Goal: Transaction & Acquisition: Purchase product/service

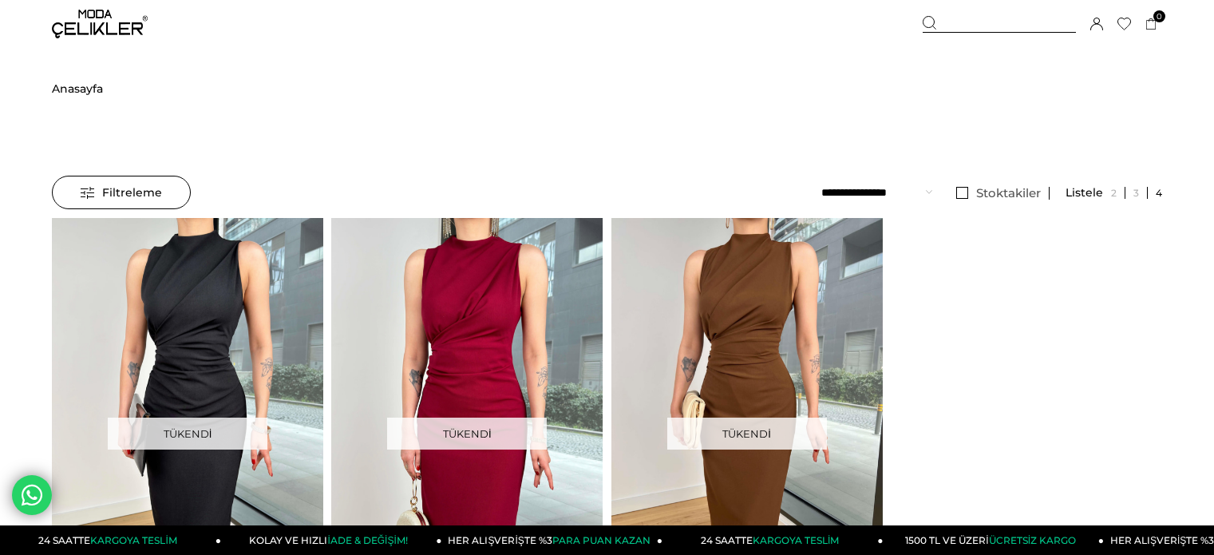
click at [959, 21] on div at bounding box center [999, 24] width 153 height 17
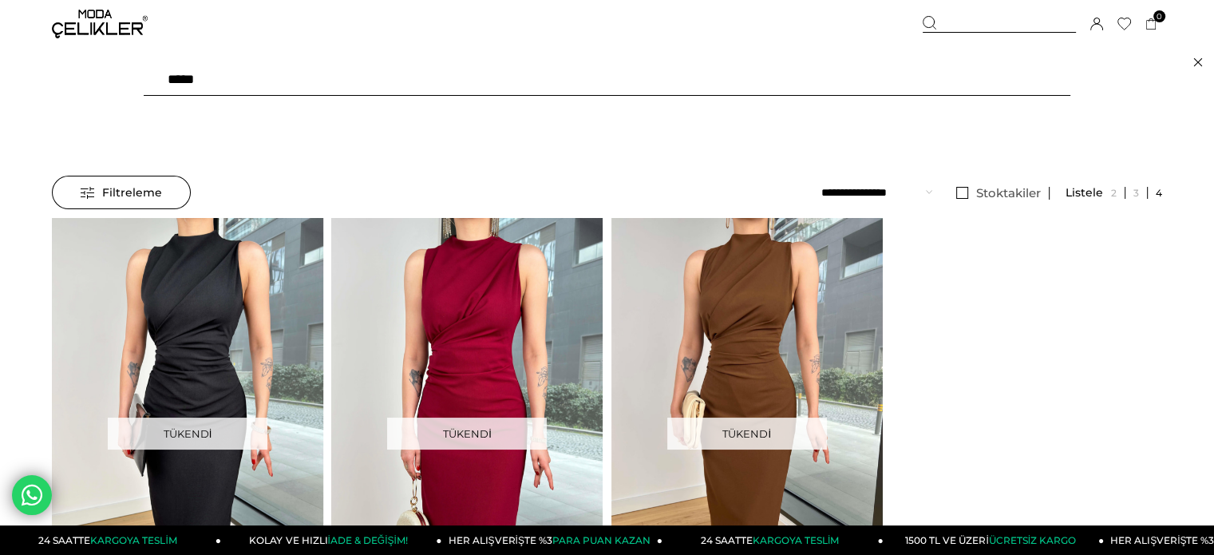
click at [290, 86] on input "*****" at bounding box center [607, 80] width 927 height 32
paste input "*"
type input "******"
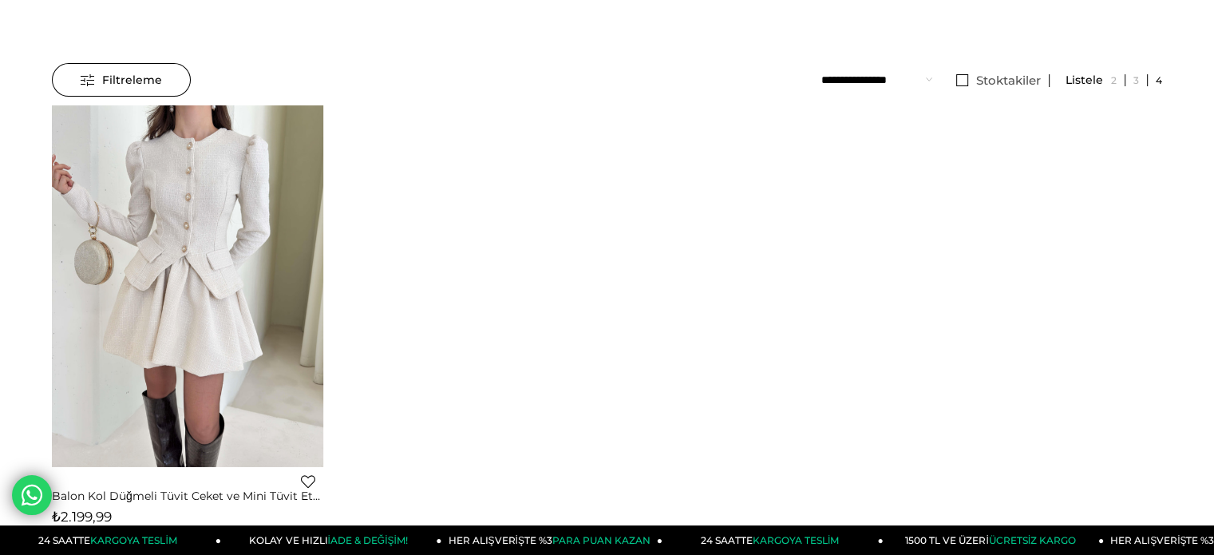
scroll to position [240, 0]
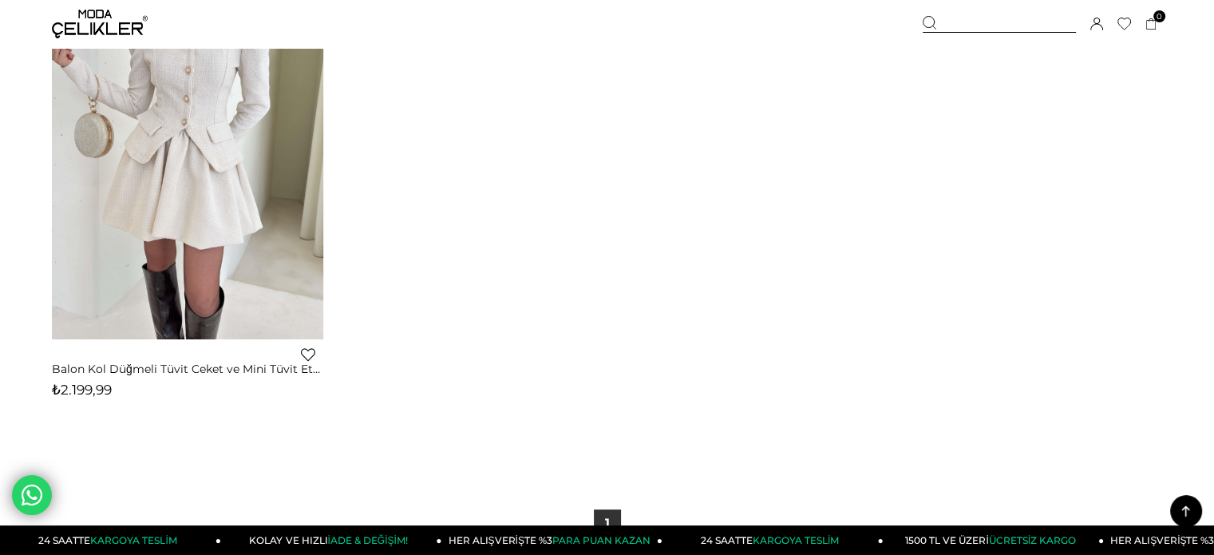
click at [89, 390] on span "₺2.199,99" at bounding box center [82, 390] width 60 height 16
drag, startPoint x: 89, startPoint y: 390, endPoint x: 98, endPoint y: 366, distance: 25.5
click at [89, 390] on span "₺2.199,99" at bounding box center [82, 390] width 60 height 16
copy span "2.199,99"
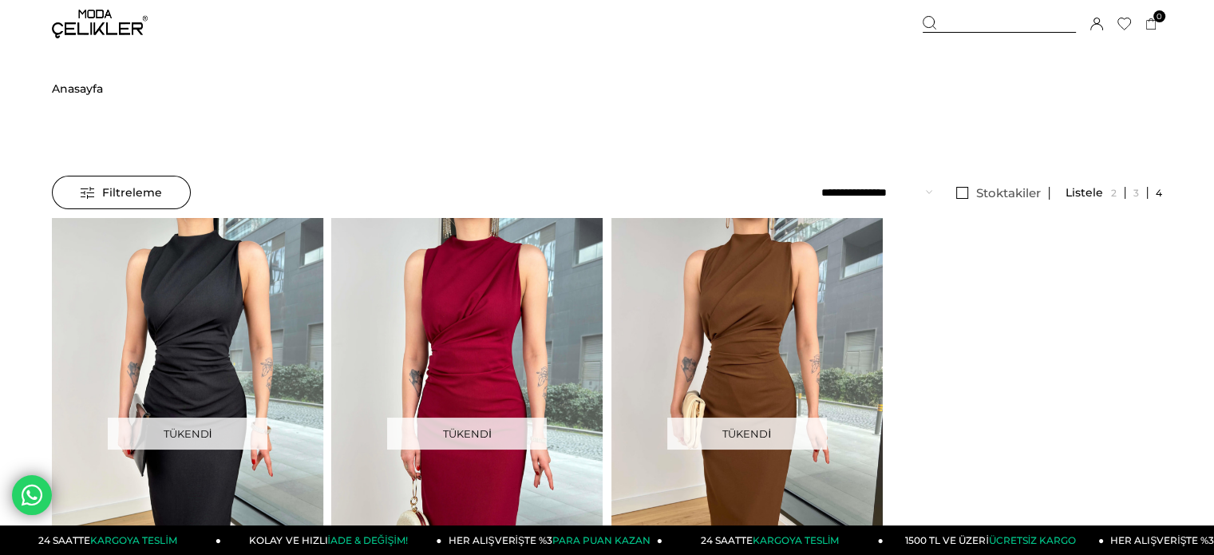
click at [113, 30] on img at bounding box center [100, 24] width 96 height 29
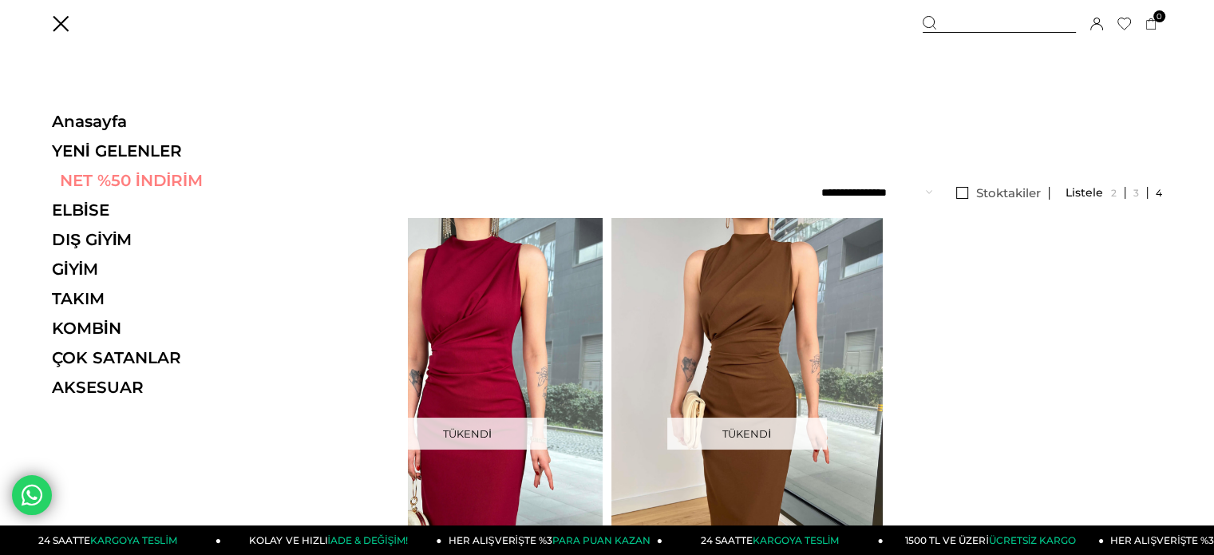
click at [143, 178] on link "NET %50 İNDİRİM" at bounding box center [162, 180] width 220 height 19
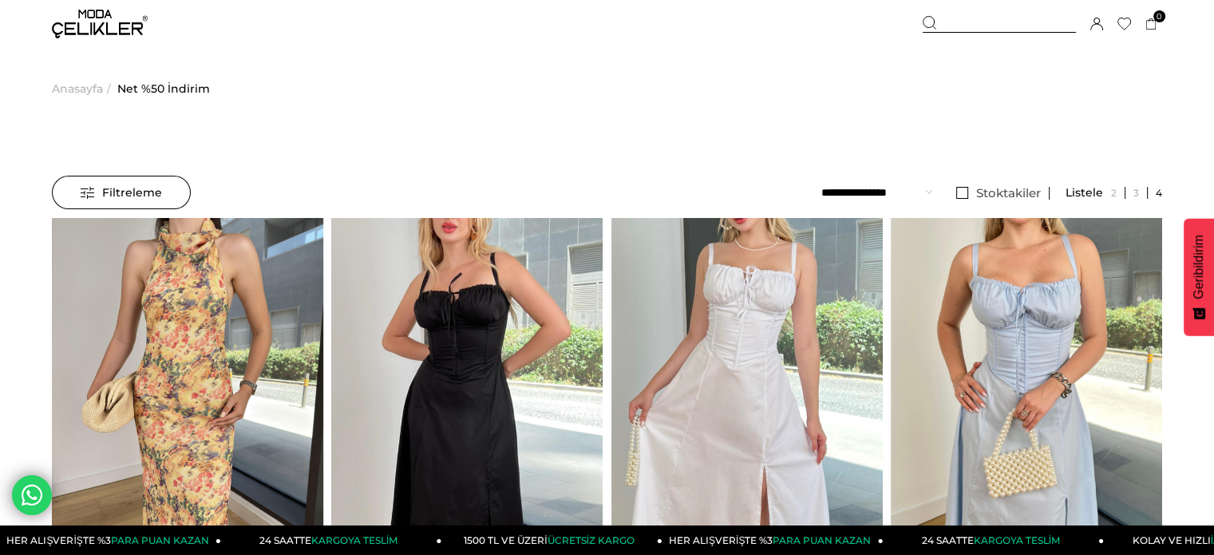
click at [961, 24] on div at bounding box center [999, 24] width 153 height 17
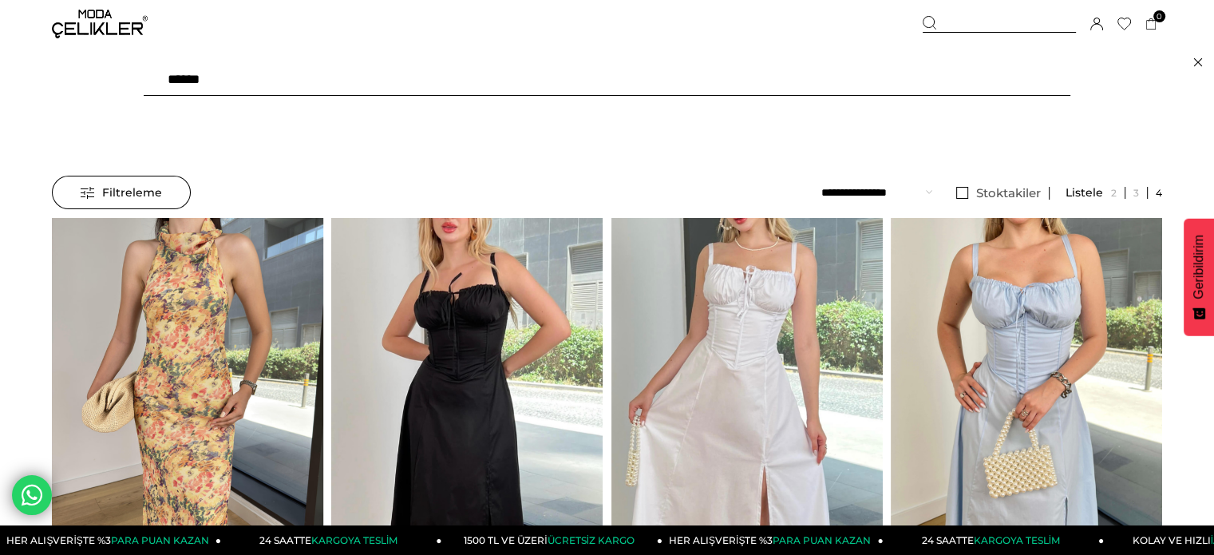
type input "*******"
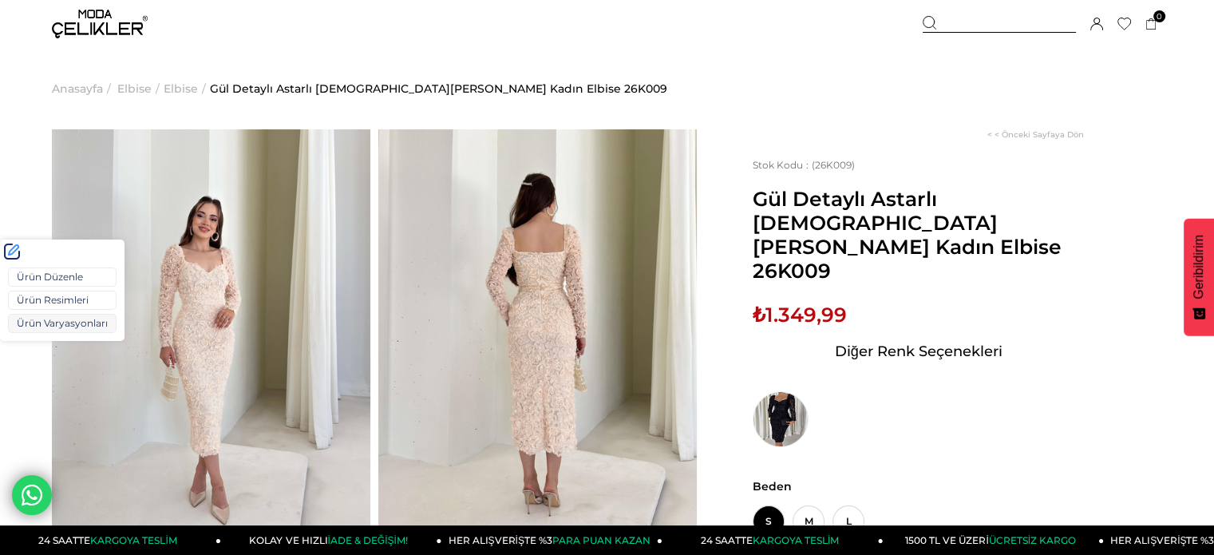
click at [64, 322] on link "Ürün Varyasyonları" at bounding box center [62, 323] width 109 height 19
click at [53, 324] on link "Ürün Varyasyonları" at bounding box center [62, 323] width 109 height 19
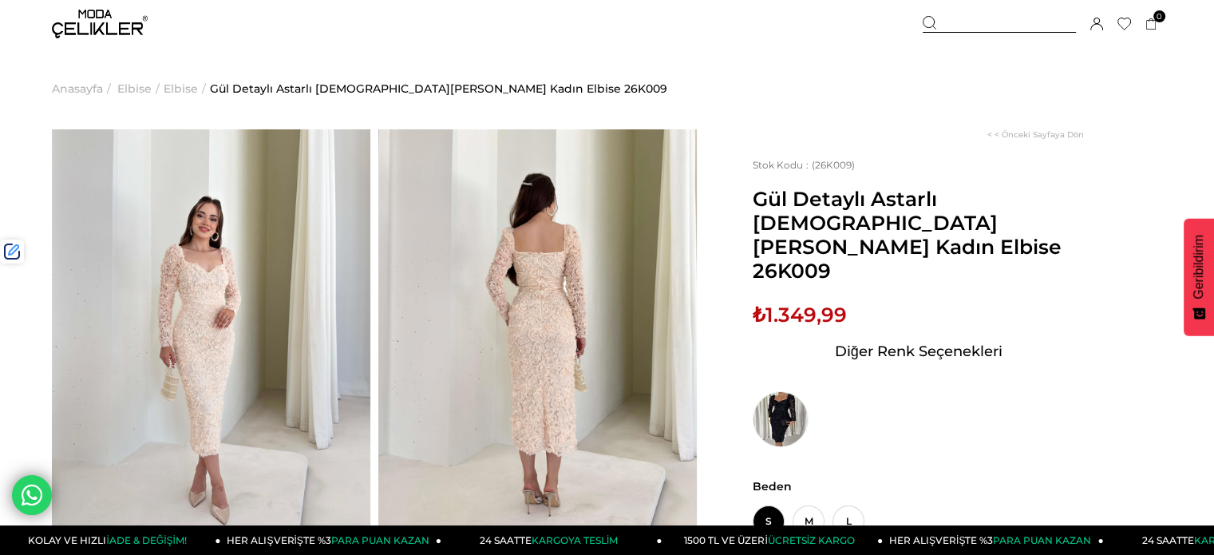
drag, startPoint x: 770, startPoint y: 371, endPoint x: 529, endPoint y: 188, distance: 302.0
click at [770, 391] on img at bounding box center [781, 419] width 56 height 56
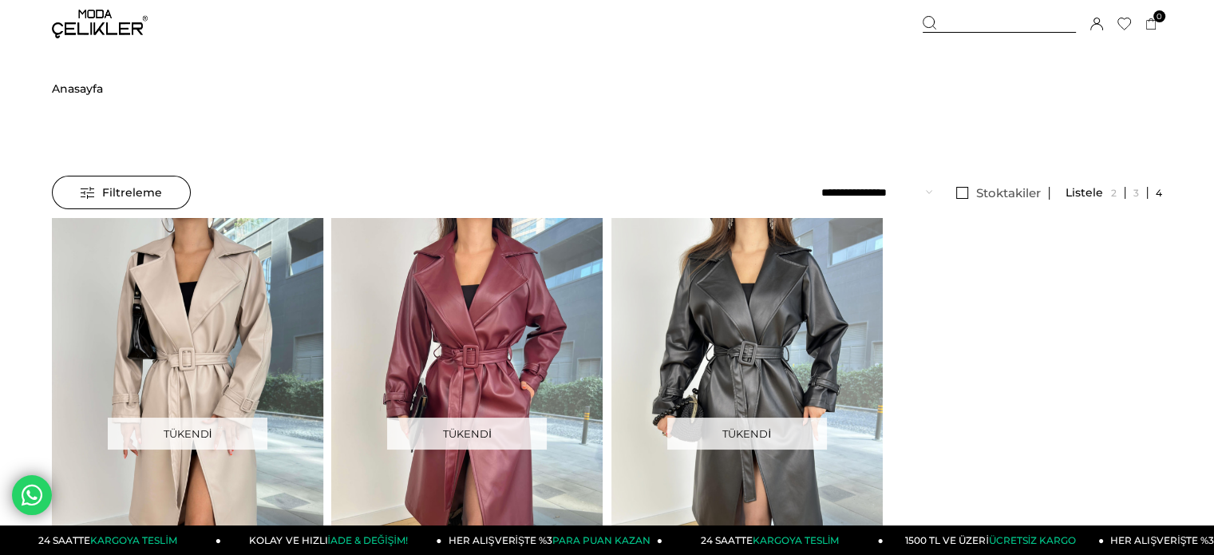
drag, startPoint x: 968, startPoint y: 26, endPoint x: 465, endPoint y: 47, distance: 503.4
click at [968, 26] on div at bounding box center [999, 24] width 153 height 17
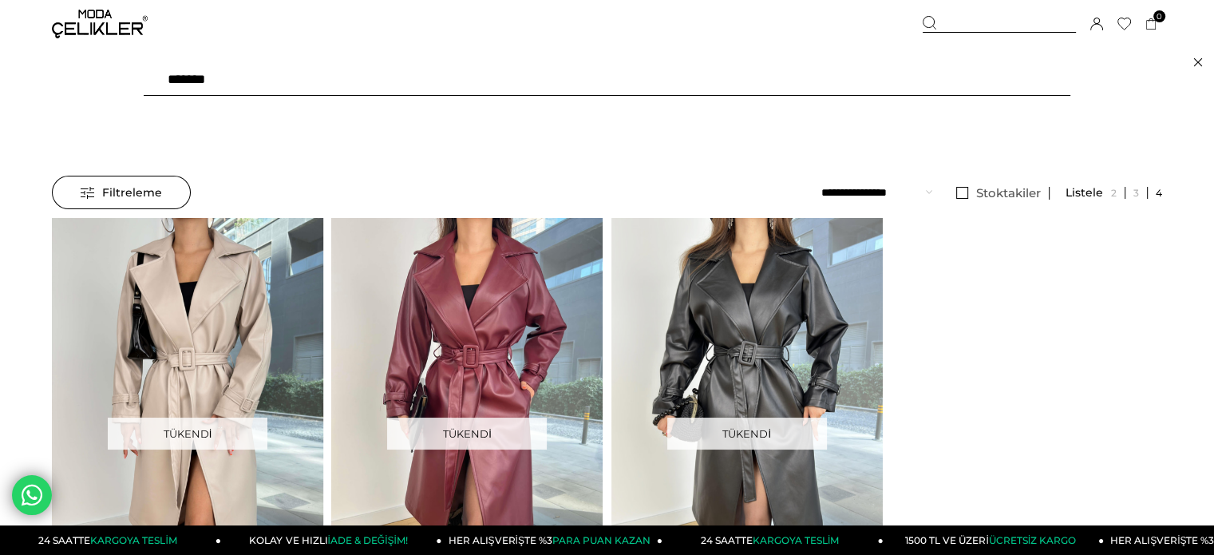
drag, startPoint x: 262, startPoint y: 81, endPoint x: 0, endPoint y: 124, distance: 265.4
click at [0, 124] on form "Menü Üye Girişi Üye Ol Hesabım Çıkış Yap [GEOGRAPHIC_DATA] Favorilerim Yardım S…" at bounding box center [607, 386] width 1214 height 773
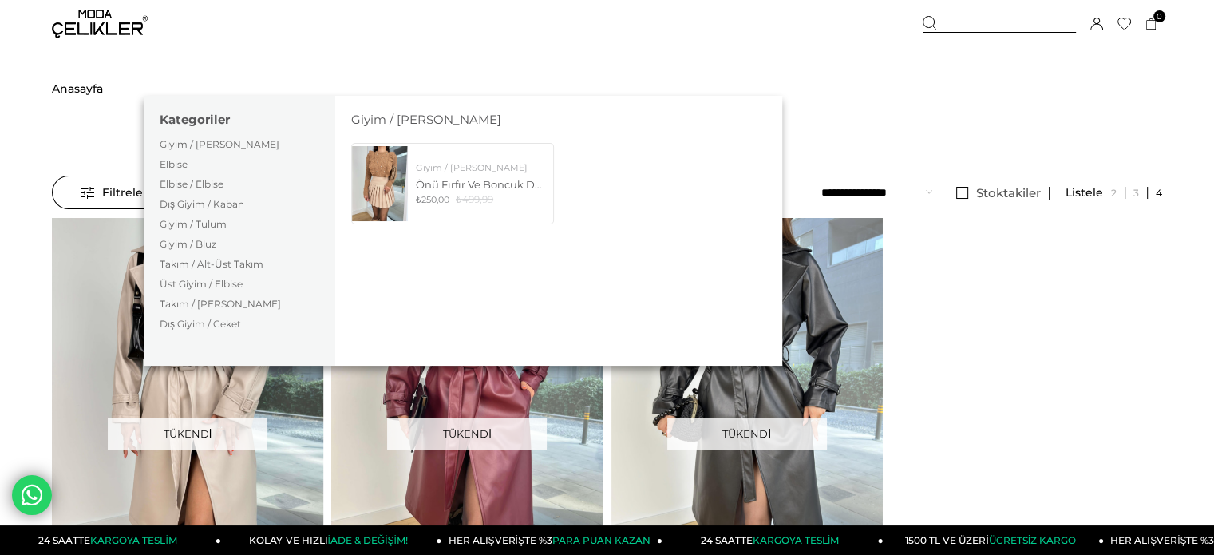
drag, startPoint x: 958, startPoint y: 23, endPoint x: 947, endPoint y: 22, distance: 11.2
click at [958, 23] on div at bounding box center [999, 24] width 153 height 17
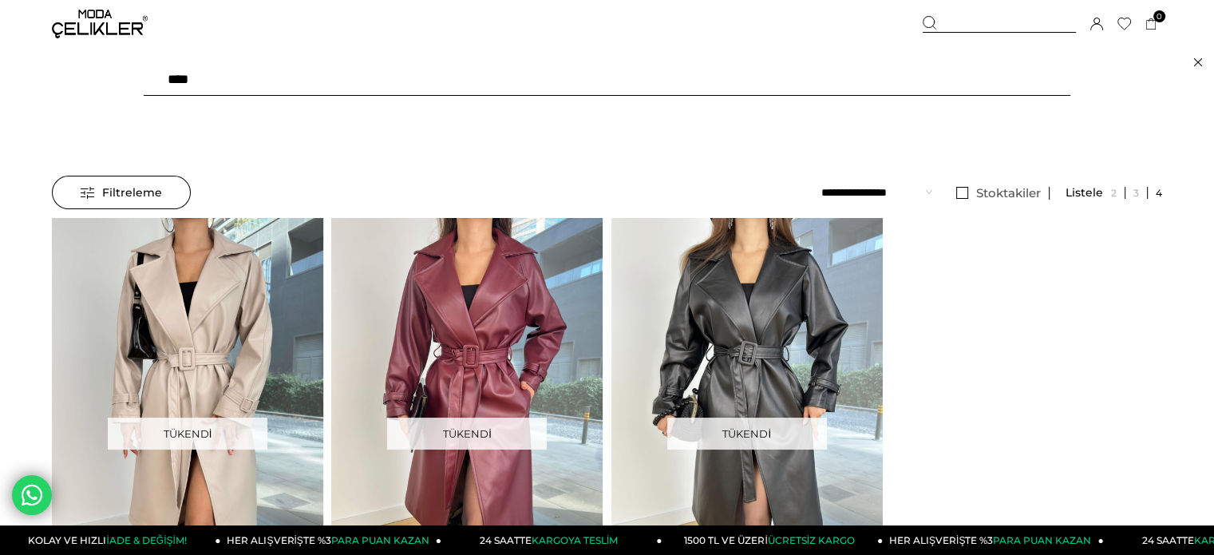
type input "*****"
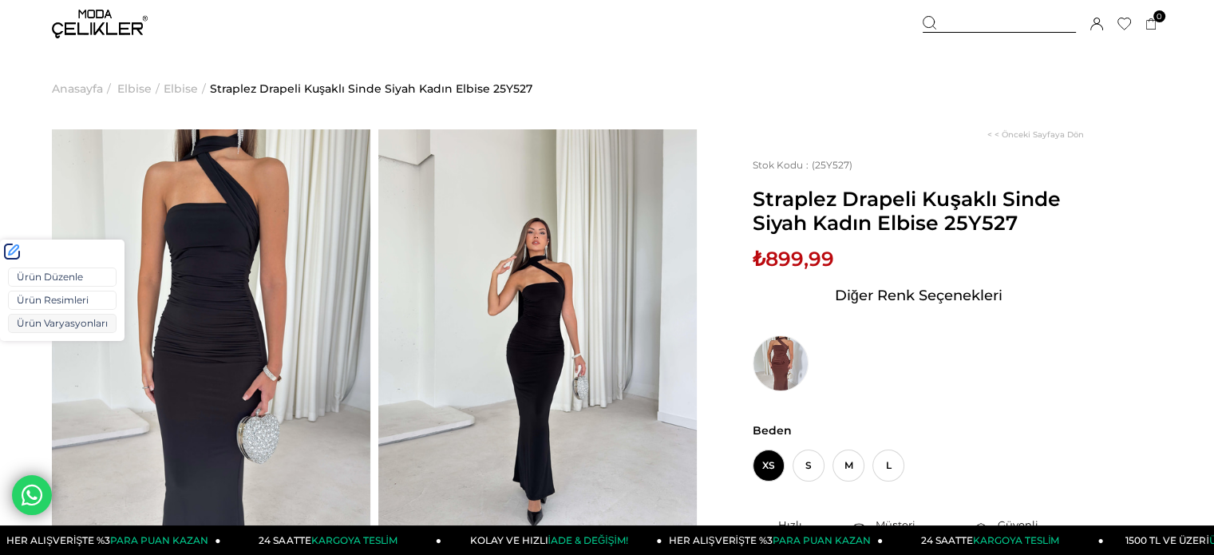
click at [49, 335] on div "Ürün Düzenle Ürün Resimleri Ürün Varyasyonları" at bounding box center [62, 301] width 125 height 77
drag, startPoint x: 50, startPoint y: 325, endPoint x: 57, endPoint y: 322, distance: 8.6
click at [50, 326] on link "Ürün Varyasyonları" at bounding box center [62, 323] width 109 height 19
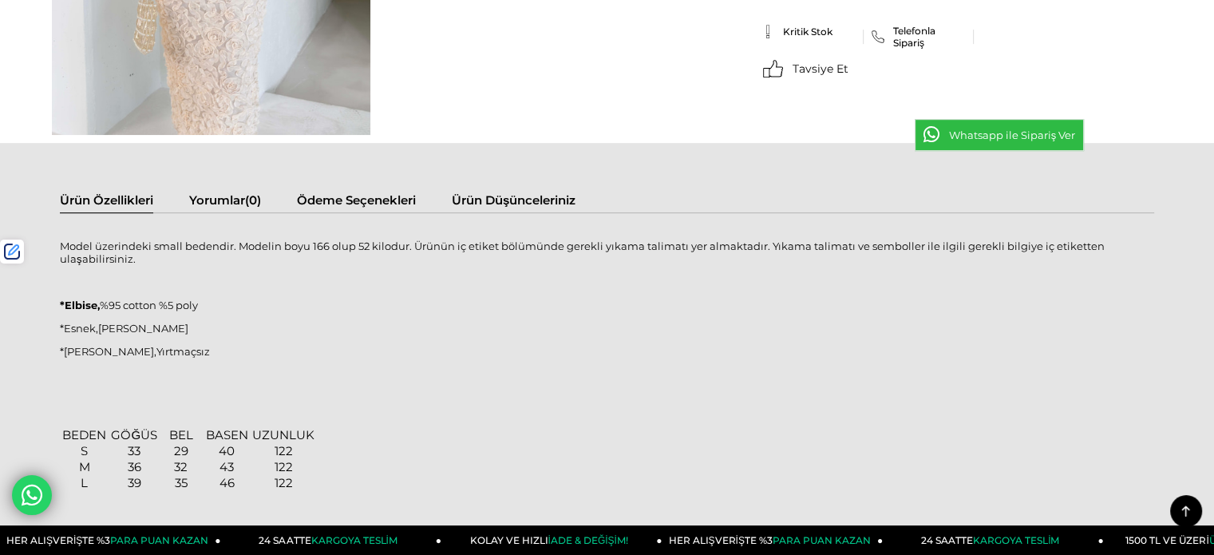
scroll to position [798, 0]
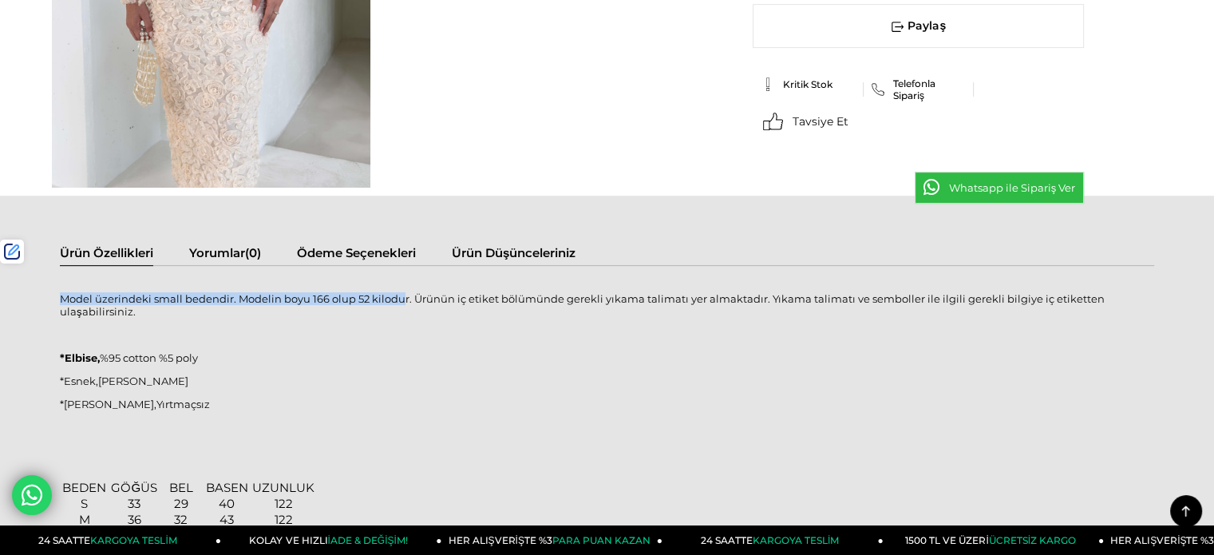
drag, startPoint x: 61, startPoint y: 296, endPoint x: 402, endPoint y: 290, distance: 341.0
click at [402, 290] on div "Model üzerindeki small bedendir. Modelin boyu 166 olup 52 kilodur. Ürünün iç et…" at bounding box center [607, 513] width 1095 height 462
copy p "Model üzerindeki small bedendir. Modelin boyu 166 olup 52 kilodu"
